Goal: Task Accomplishment & Management: Manage account settings

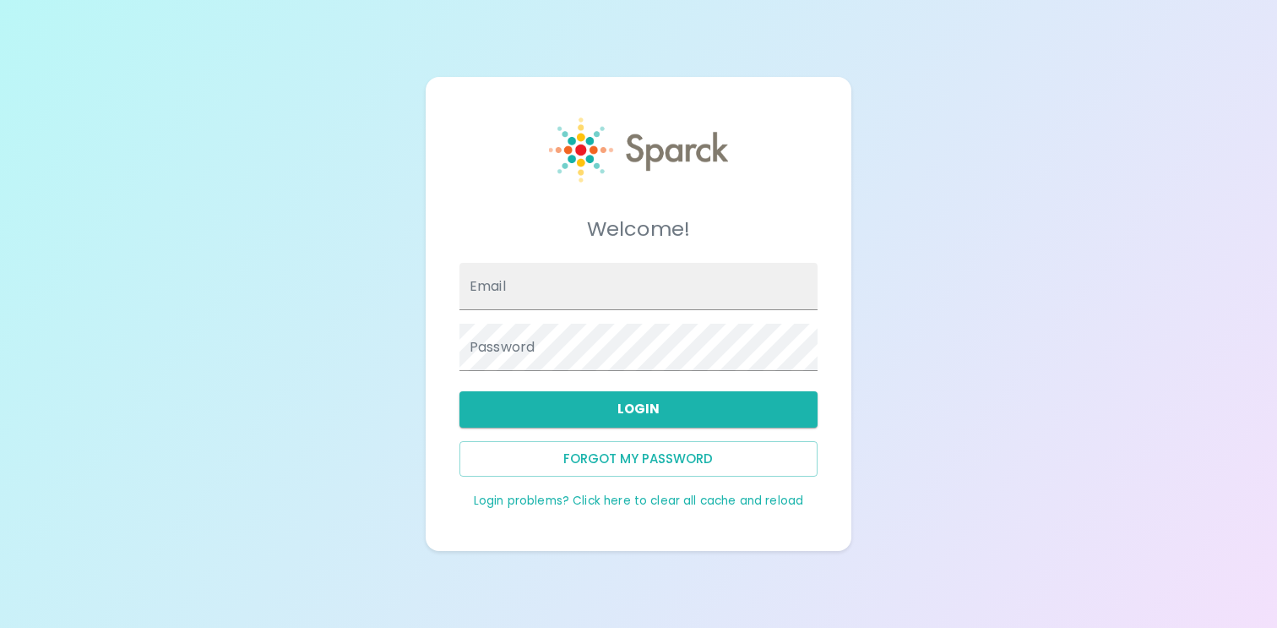
type input "[EMAIL_ADDRESS][DOMAIN_NAME]"
click at [623, 411] on button "Login" at bounding box center [638, 408] width 358 height 35
type input "[EMAIL_ADDRESS][DOMAIN_NAME]"
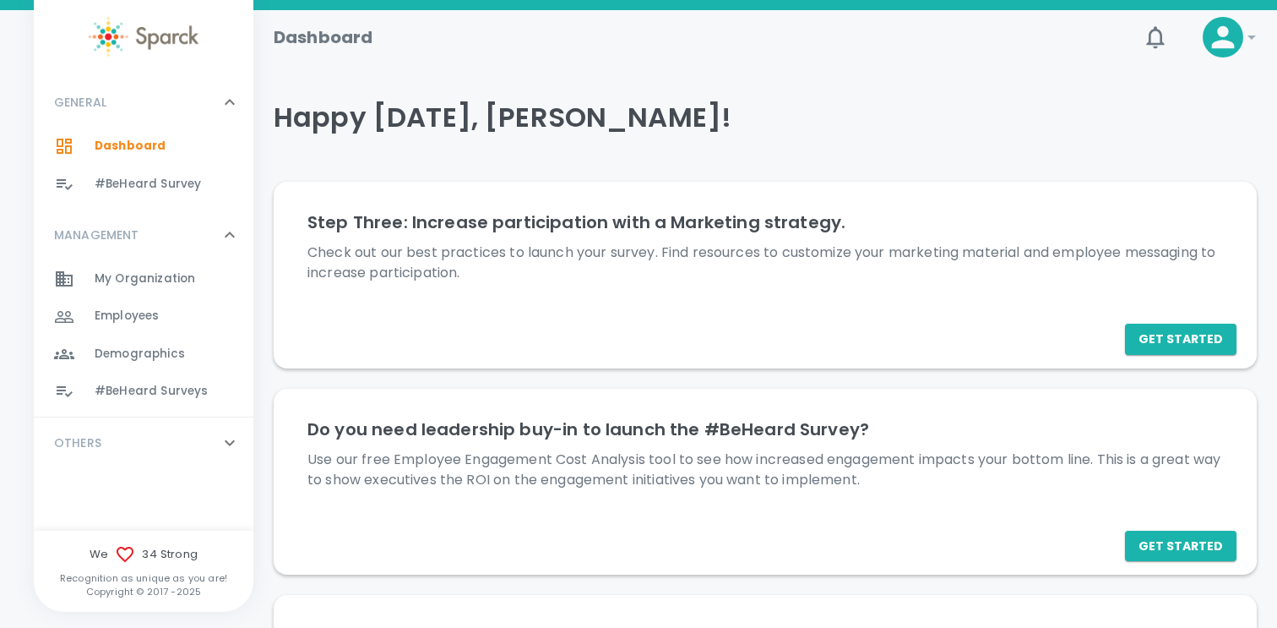
scroll to position [3, 0]
click at [123, 140] on span "Dashboard" at bounding box center [130, 146] width 71 height 17
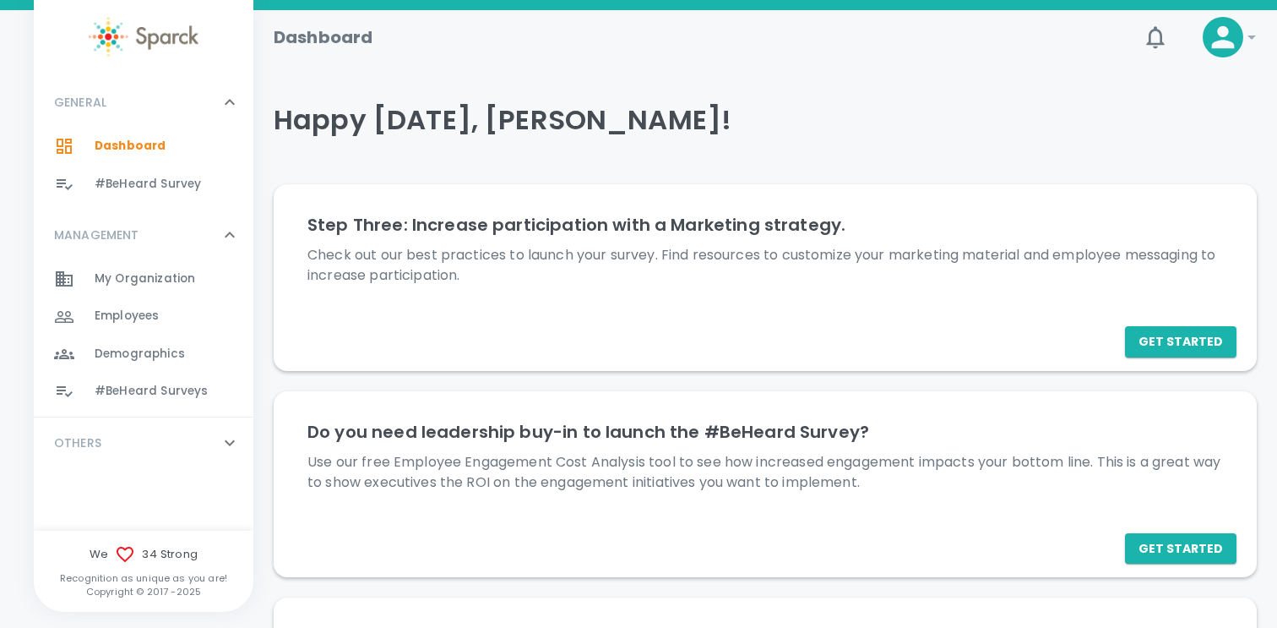
scroll to position [0, 0]
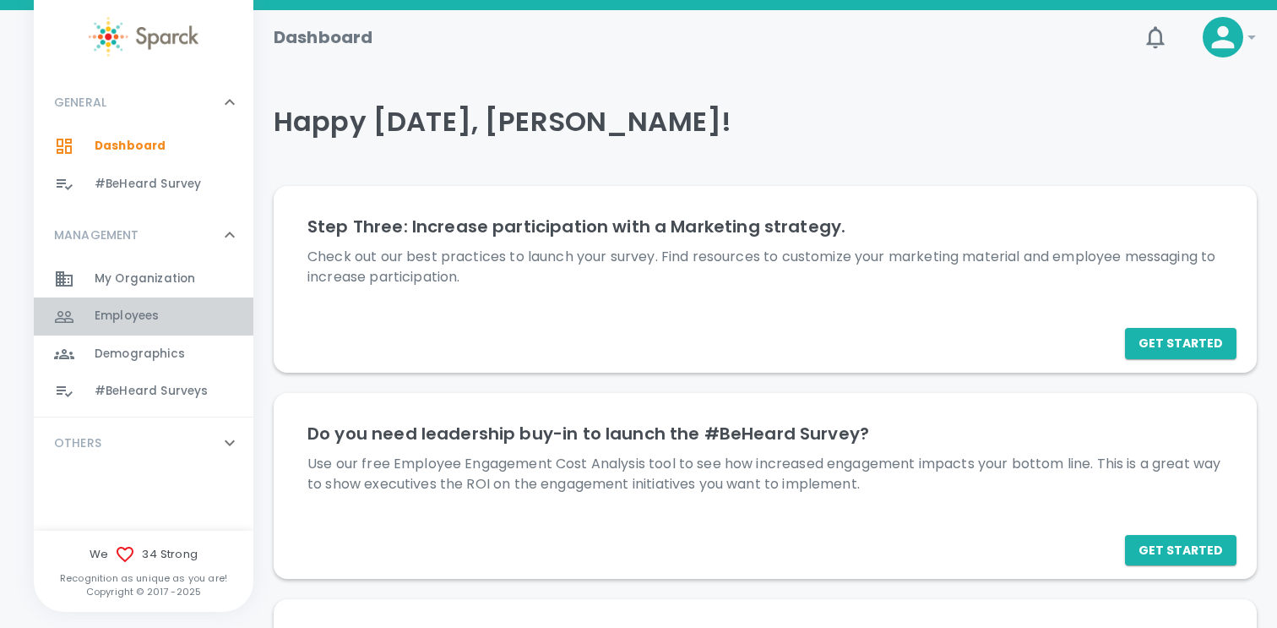
click at [112, 318] on span "Employees" at bounding box center [127, 315] width 64 height 17
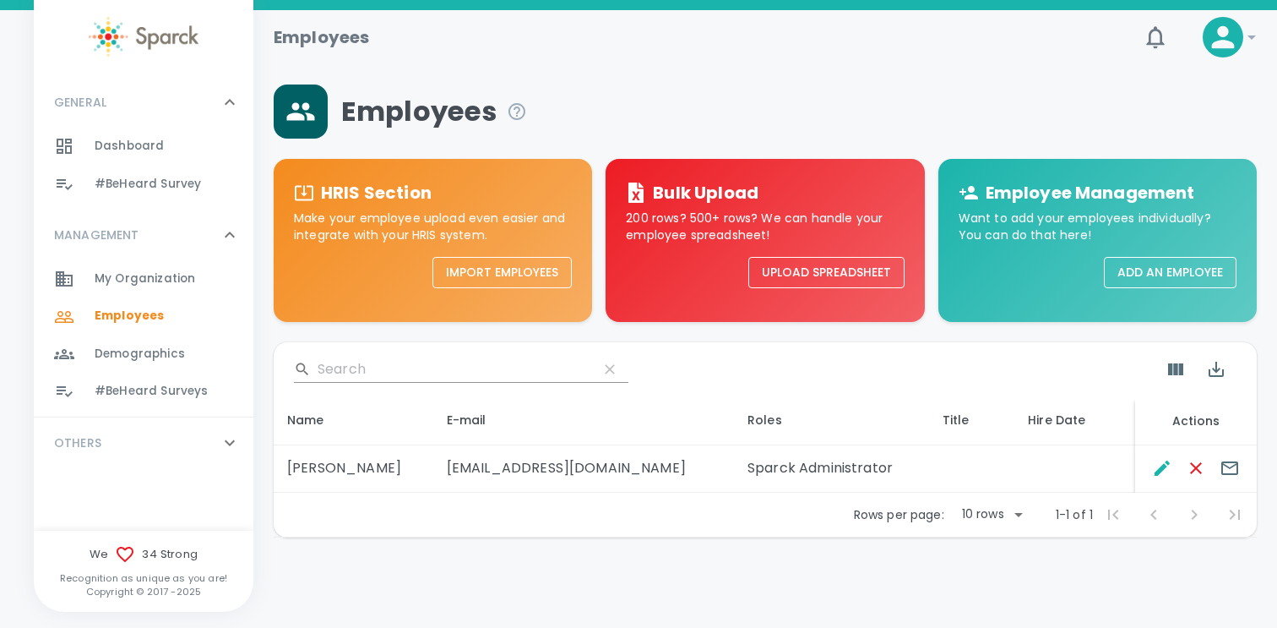
click at [805, 272] on button "Upload Spreadsheet" at bounding box center [826, 272] width 156 height 31
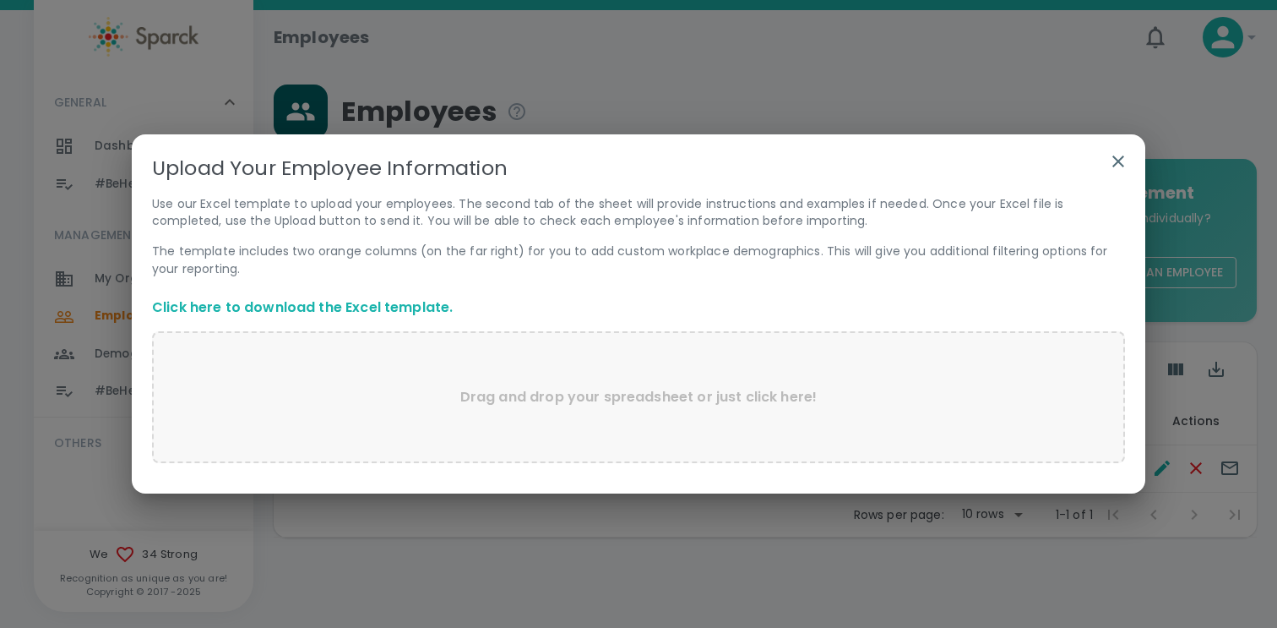
click at [348, 401] on div "Drag and drop your spreadsheet or just click here!" at bounding box center [638, 397] width 973 height 132
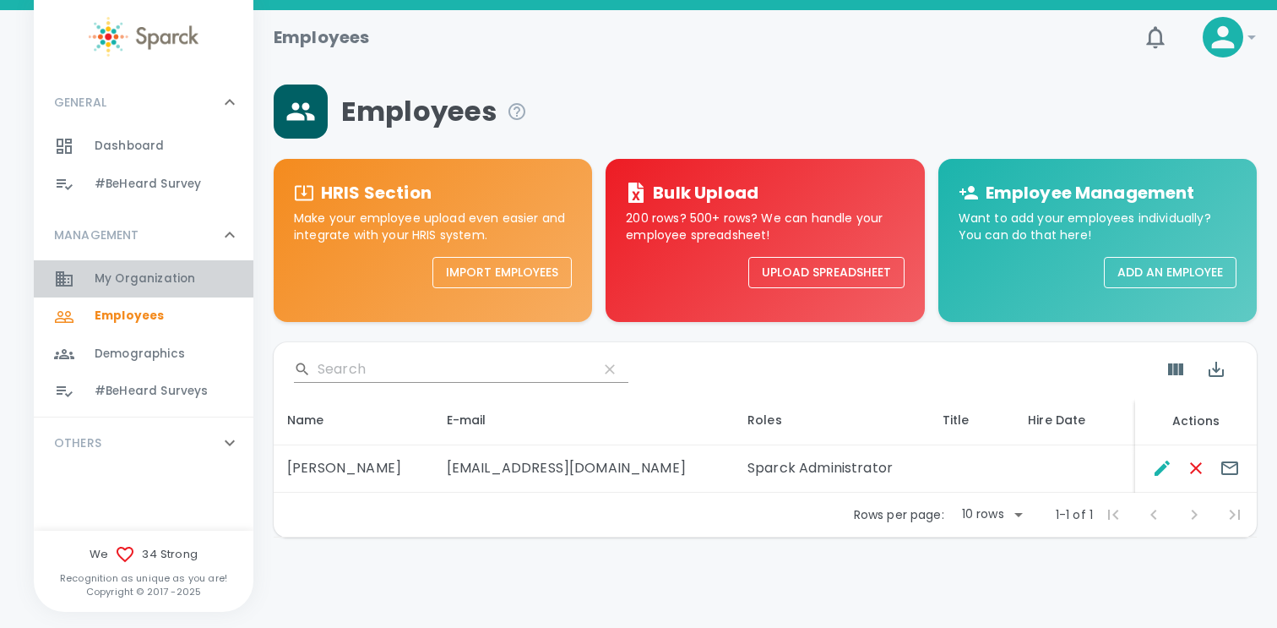
click at [146, 287] on span "My Organization 0" at bounding box center [145, 279] width 101 height 24
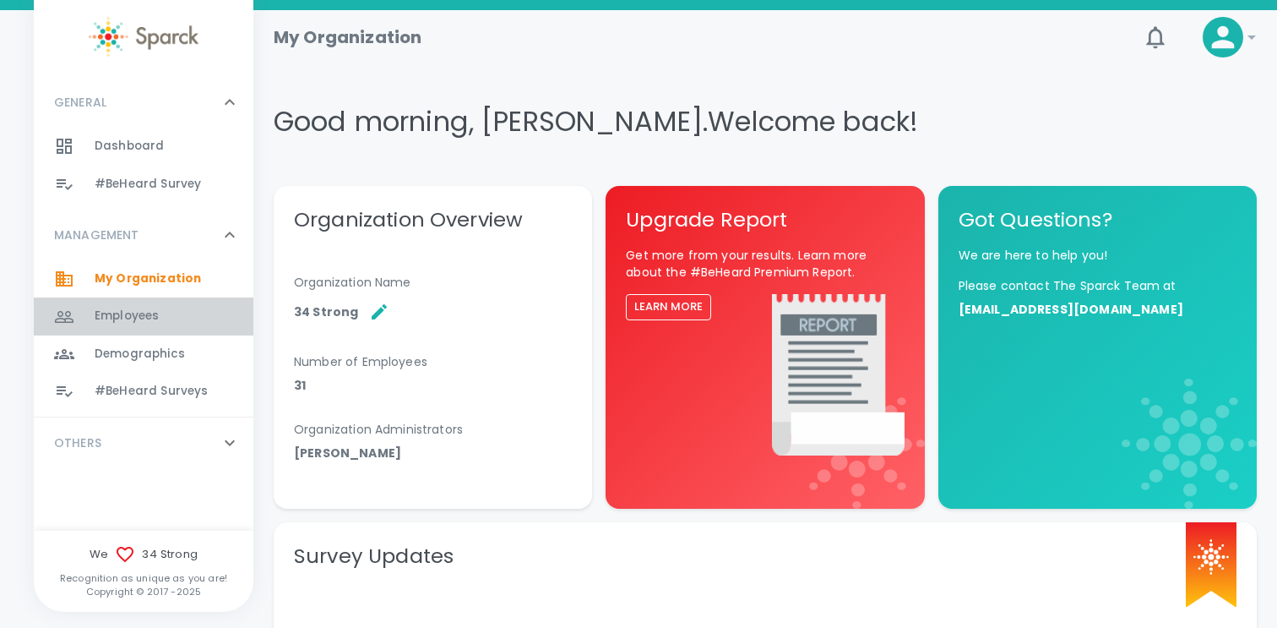
click at [133, 324] on span "Employees" at bounding box center [127, 315] width 64 height 17
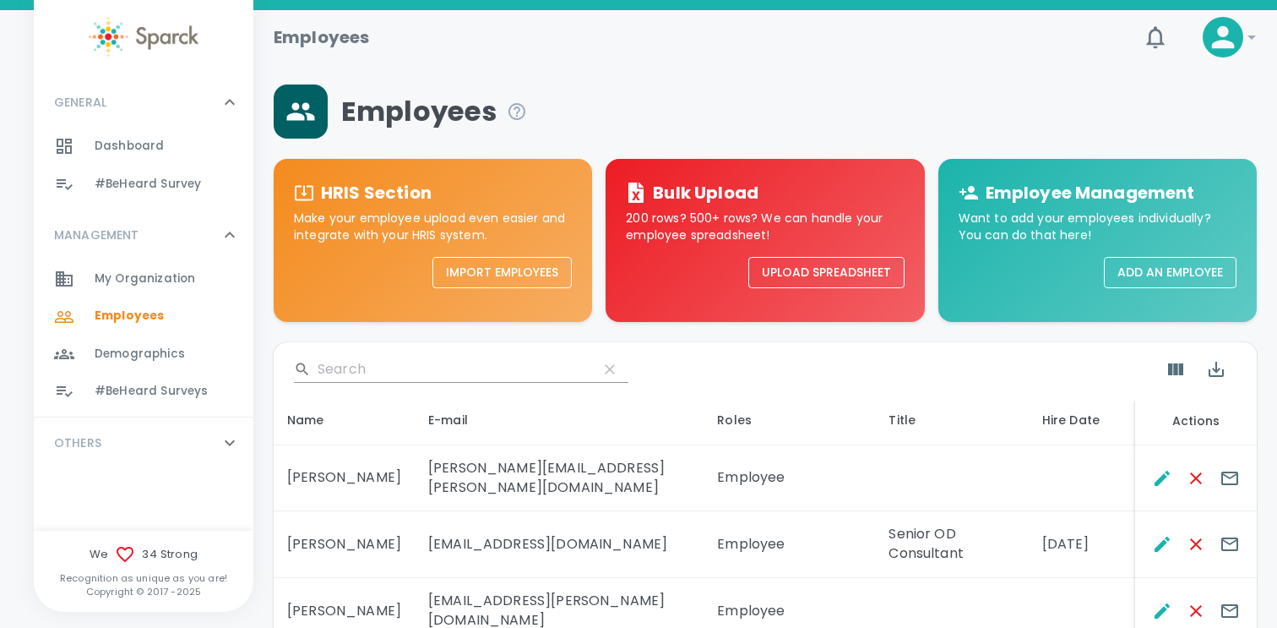
click at [136, 145] on span "Dashboard" at bounding box center [129, 146] width 69 height 17
